Goal: Task Accomplishment & Management: Manage account settings

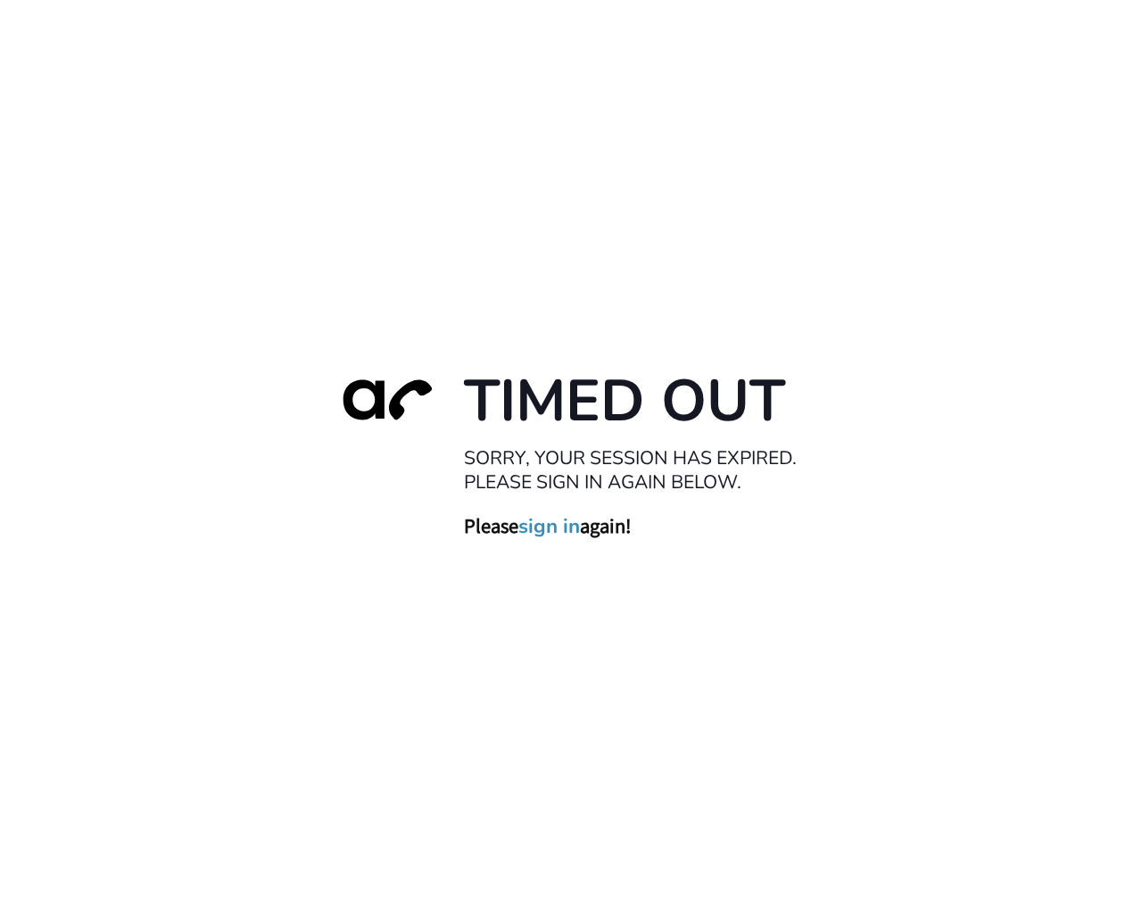
click at [555, 526] on link "sign in" at bounding box center [549, 526] width 62 height 25
